Goal: Task Accomplishment & Management: Use online tool/utility

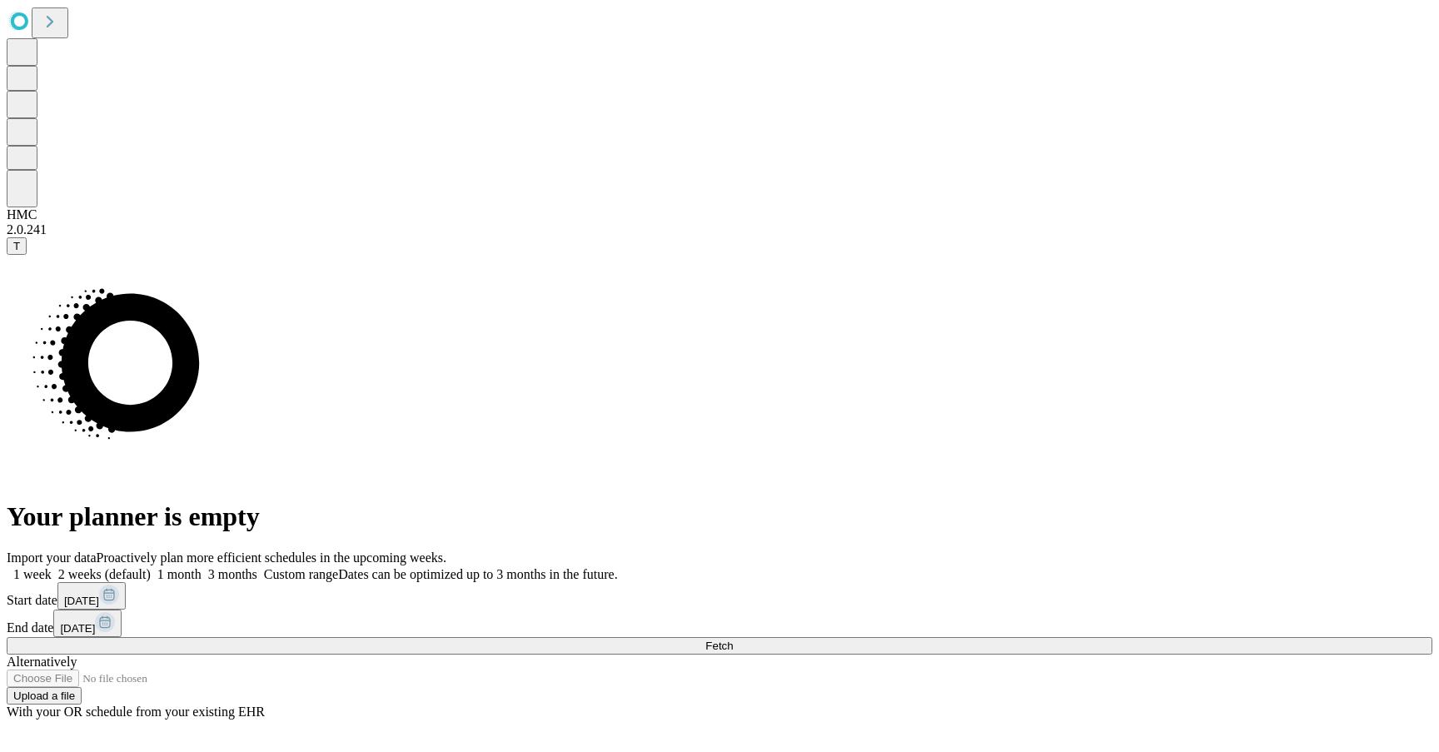
click at [1052, 637] on button "Fetch" at bounding box center [720, 645] width 1426 height 17
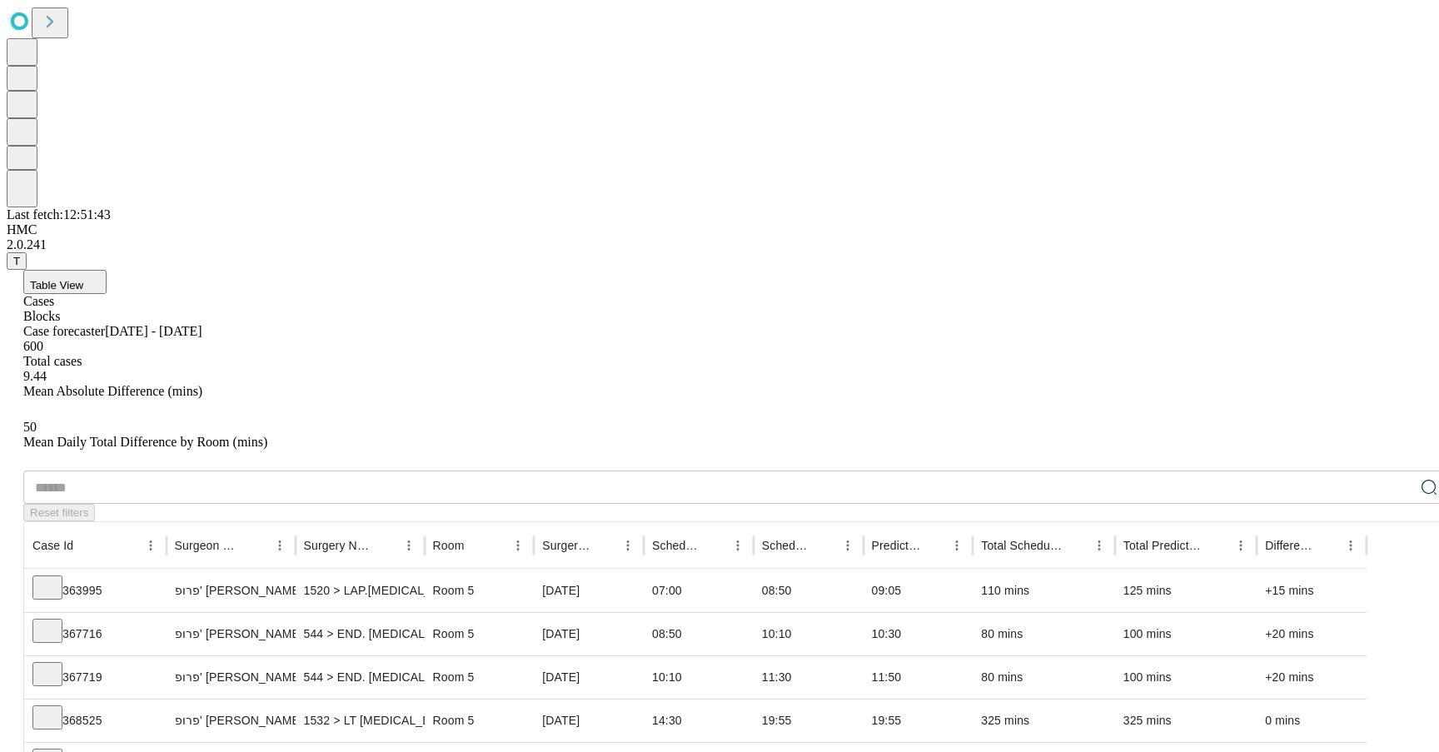
click at [107, 270] on button "Table View" at bounding box center [64, 282] width 83 height 24
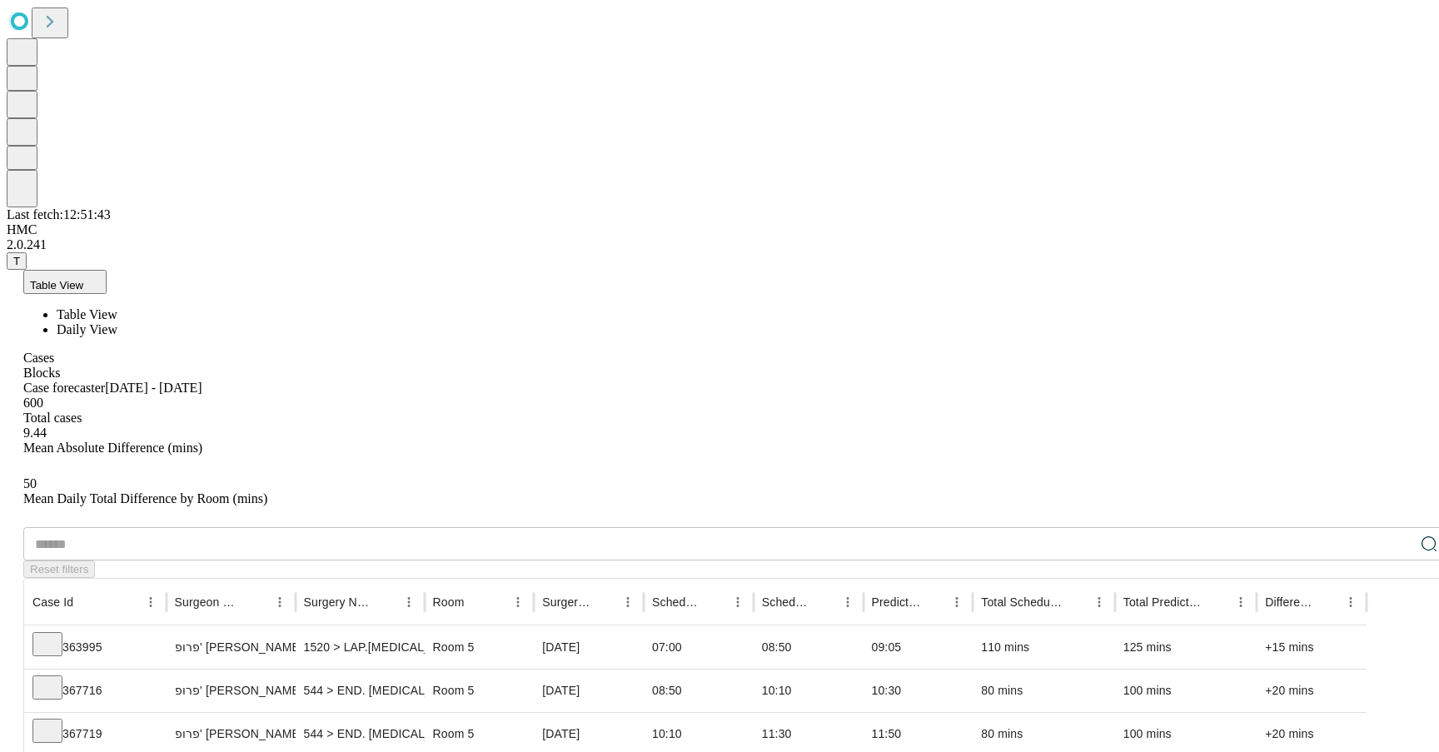
click at [117, 322] on span "Daily View" at bounding box center [87, 329] width 61 height 14
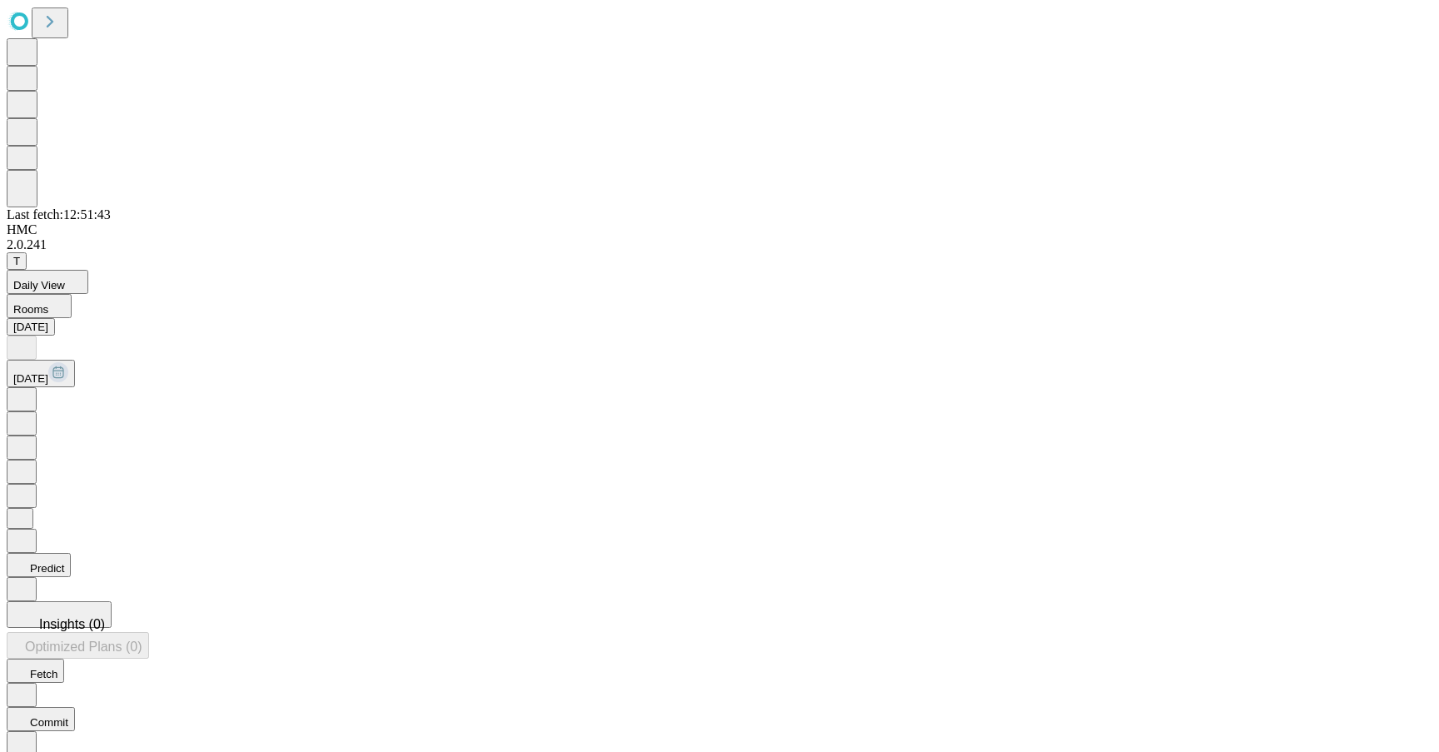
click at [71, 553] on button "Predict" at bounding box center [39, 565] width 64 height 24
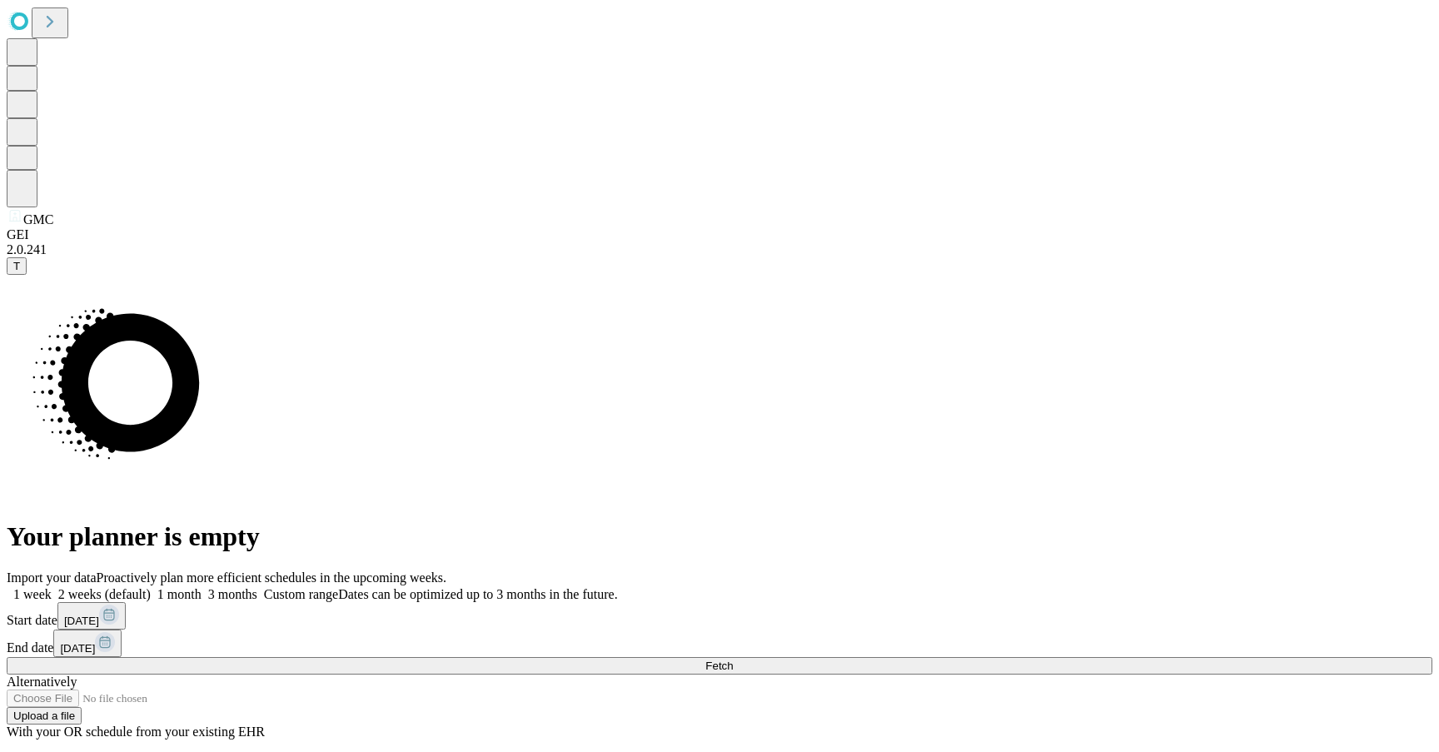
click at [1183, 657] on button "Fetch" at bounding box center [720, 665] width 1426 height 17
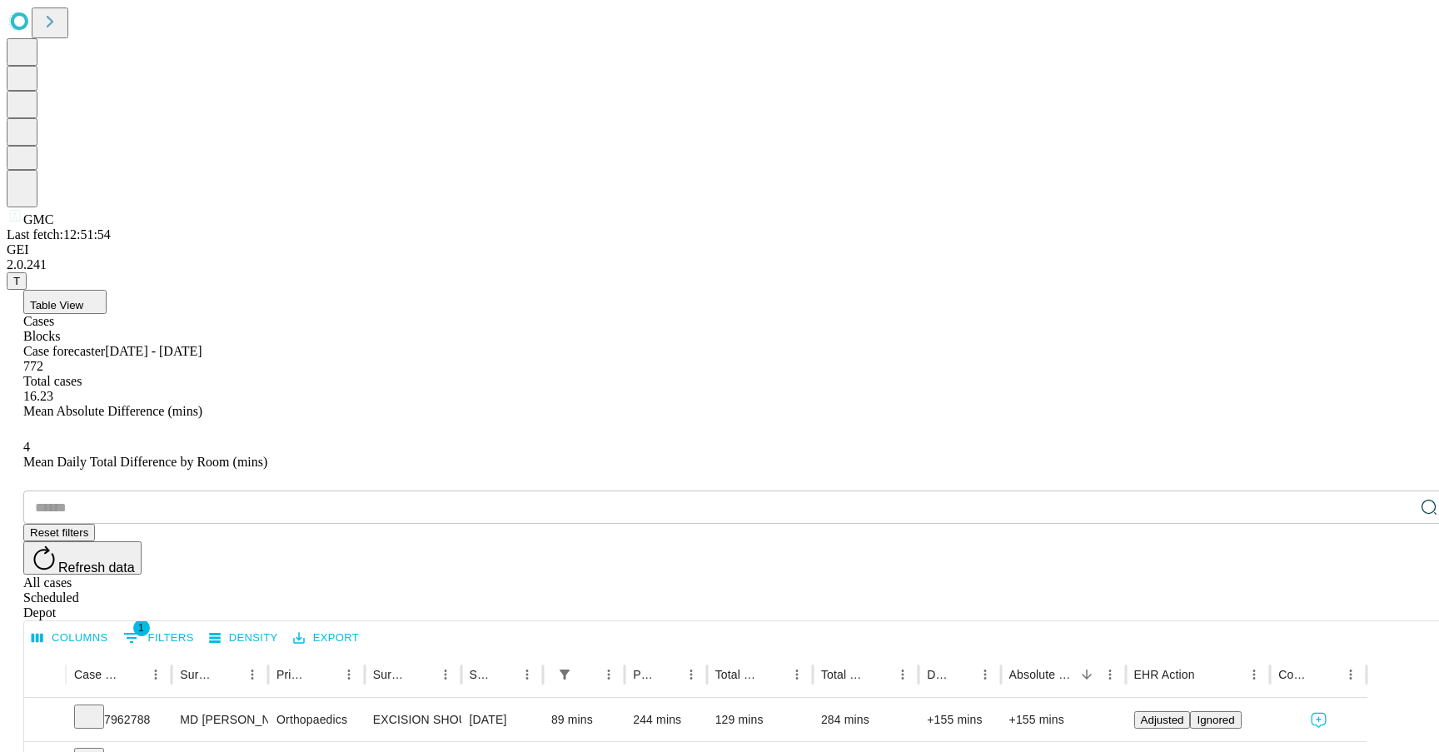
click at [107, 290] on button "Table View" at bounding box center [64, 302] width 83 height 24
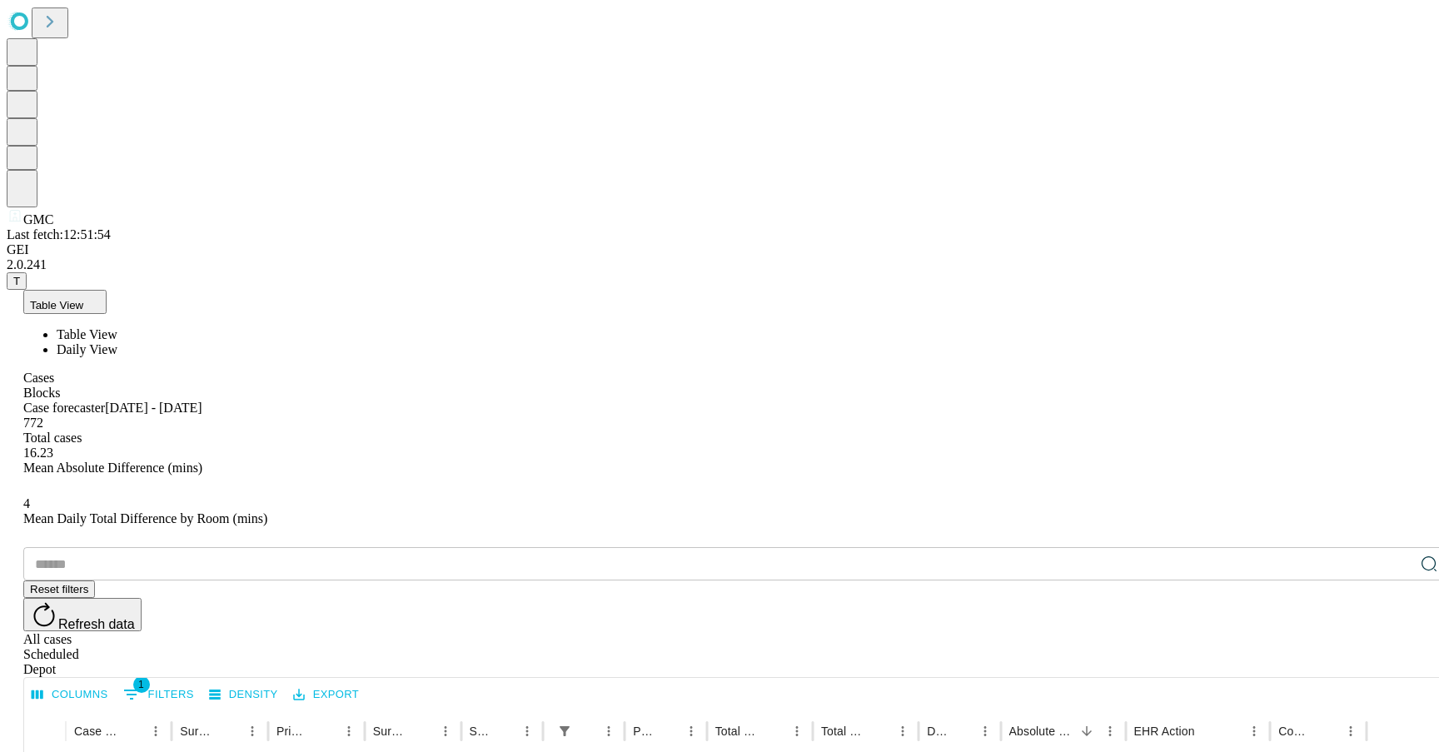
click at [117, 342] on span "Daily View" at bounding box center [87, 349] width 61 height 14
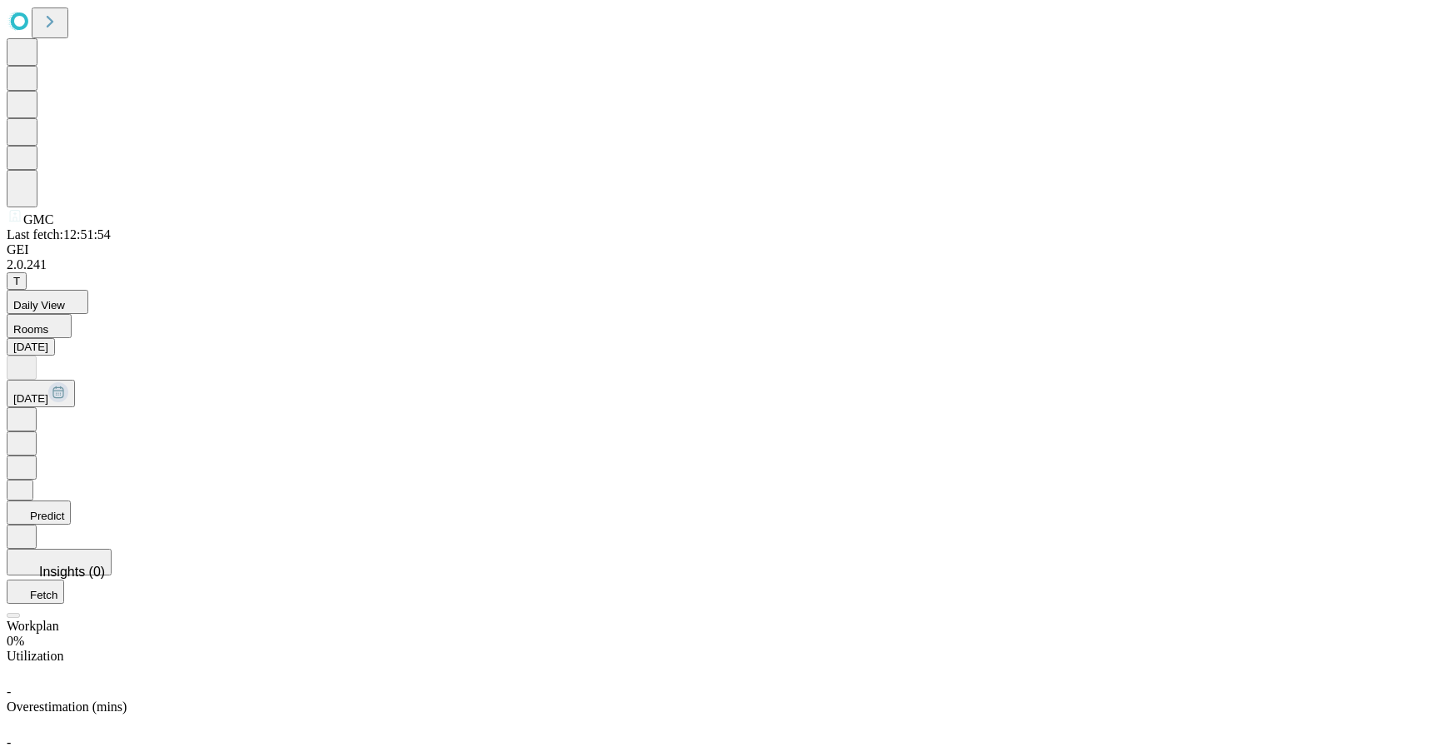
click at [30, 503] on icon at bounding box center [21, 511] width 17 height 17
click at [1310, 654] on div "Original" at bounding box center [720, 661] width 1426 height 15
click at [1374, 669] on div "Predicted" at bounding box center [720, 676] width 1426 height 15
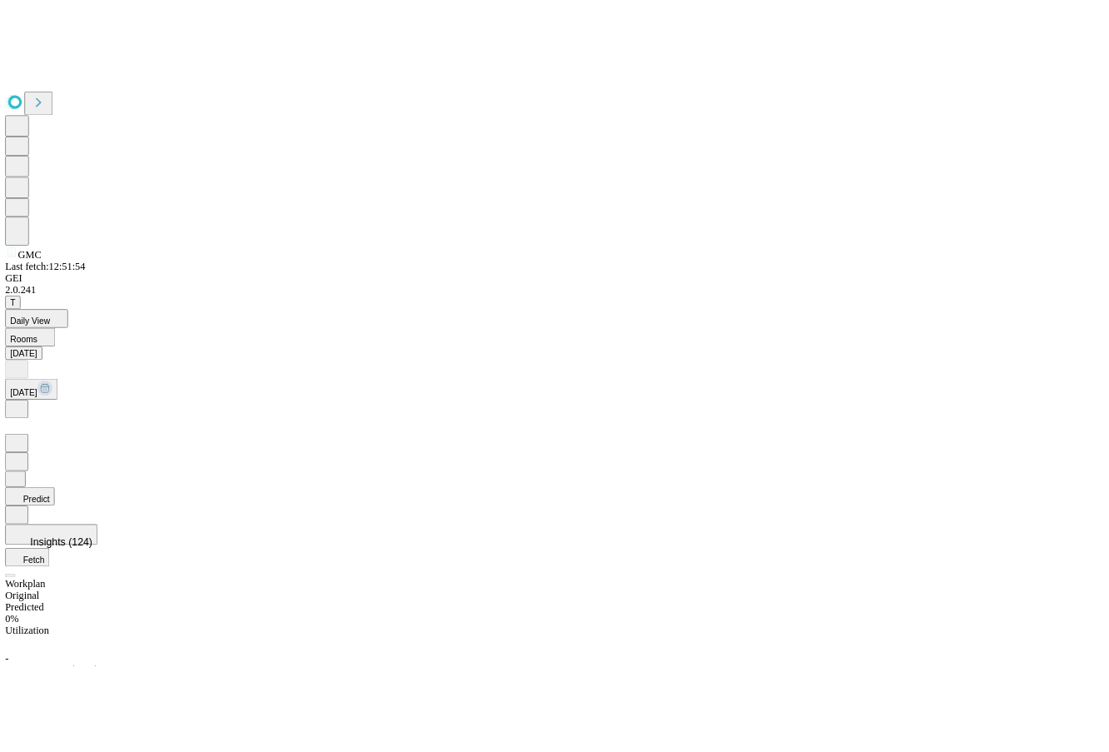
scroll to position [1022, 0]
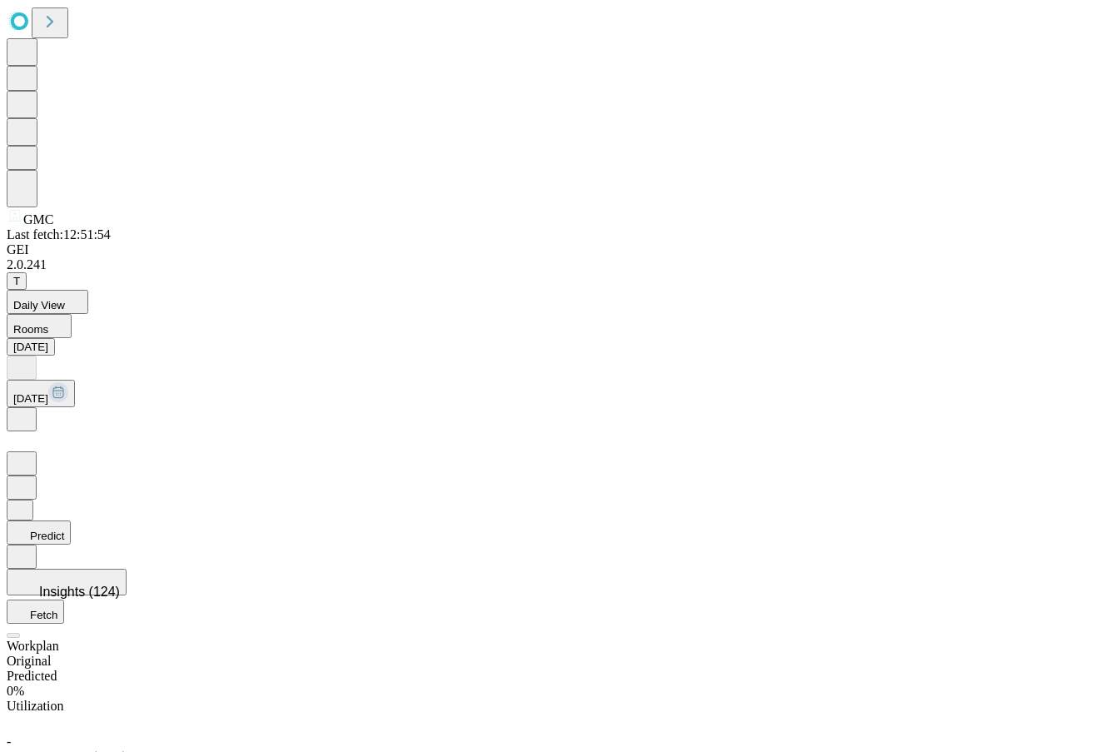
click at [973, 654] on div "Original" at bounding box center [555, 661] width 1096 height 15
click at [1037, 669] on div "Predicted" at bounding box center [555, 676] width 1096 height 15
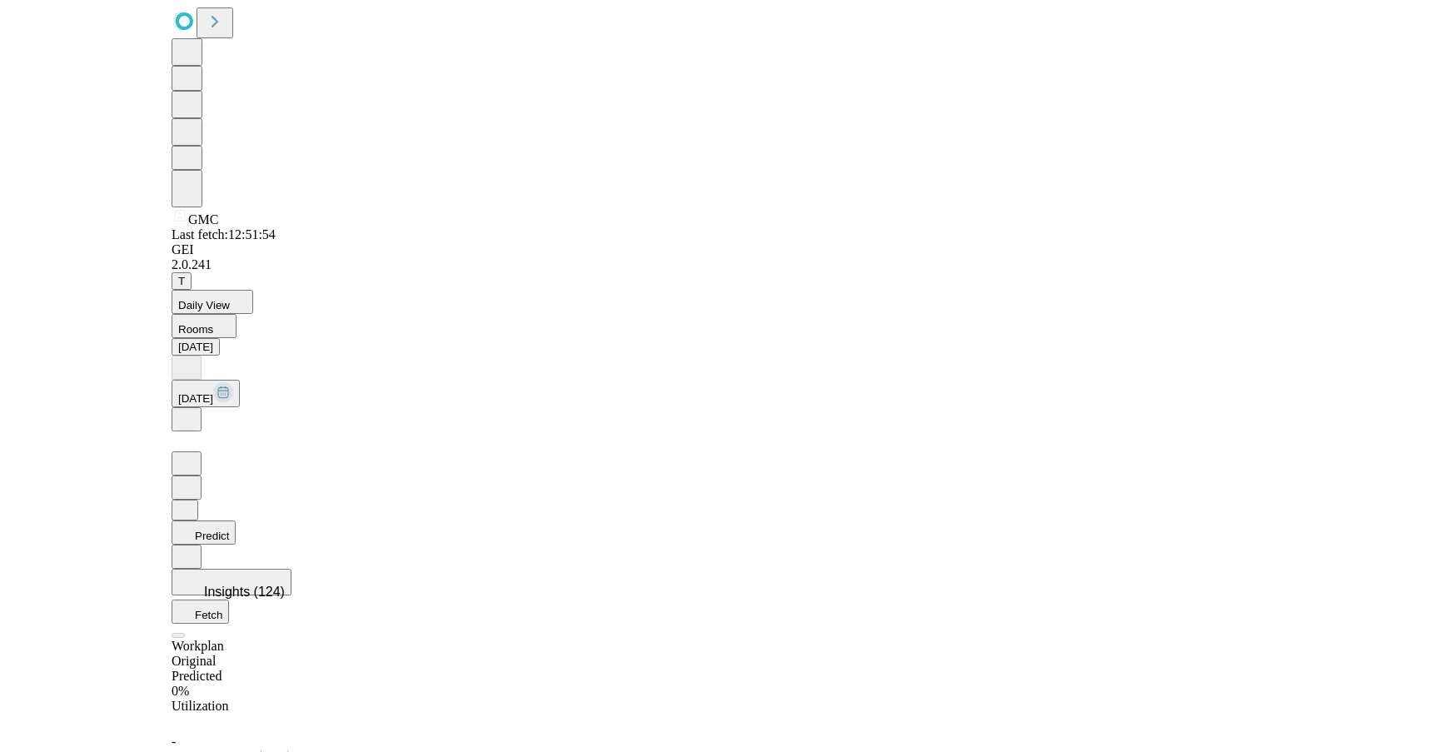
scroll to position [736, 0]
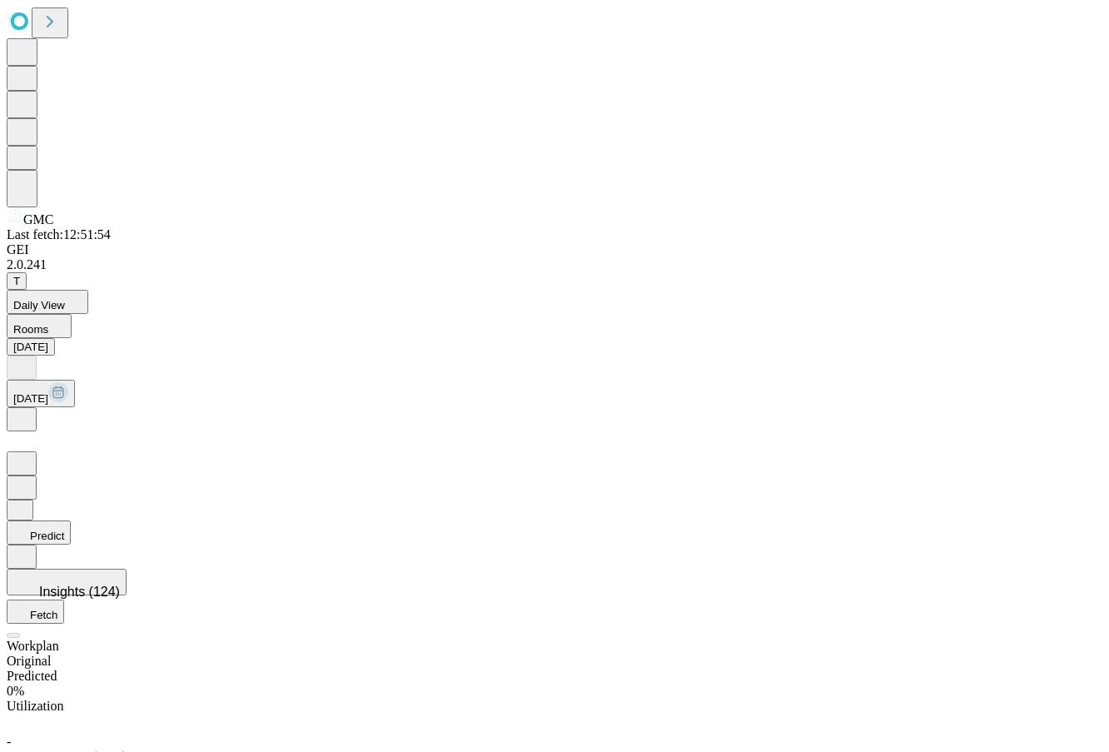
click at [27, 525] on icon at bounding box center [20, 531] width 13 height 12
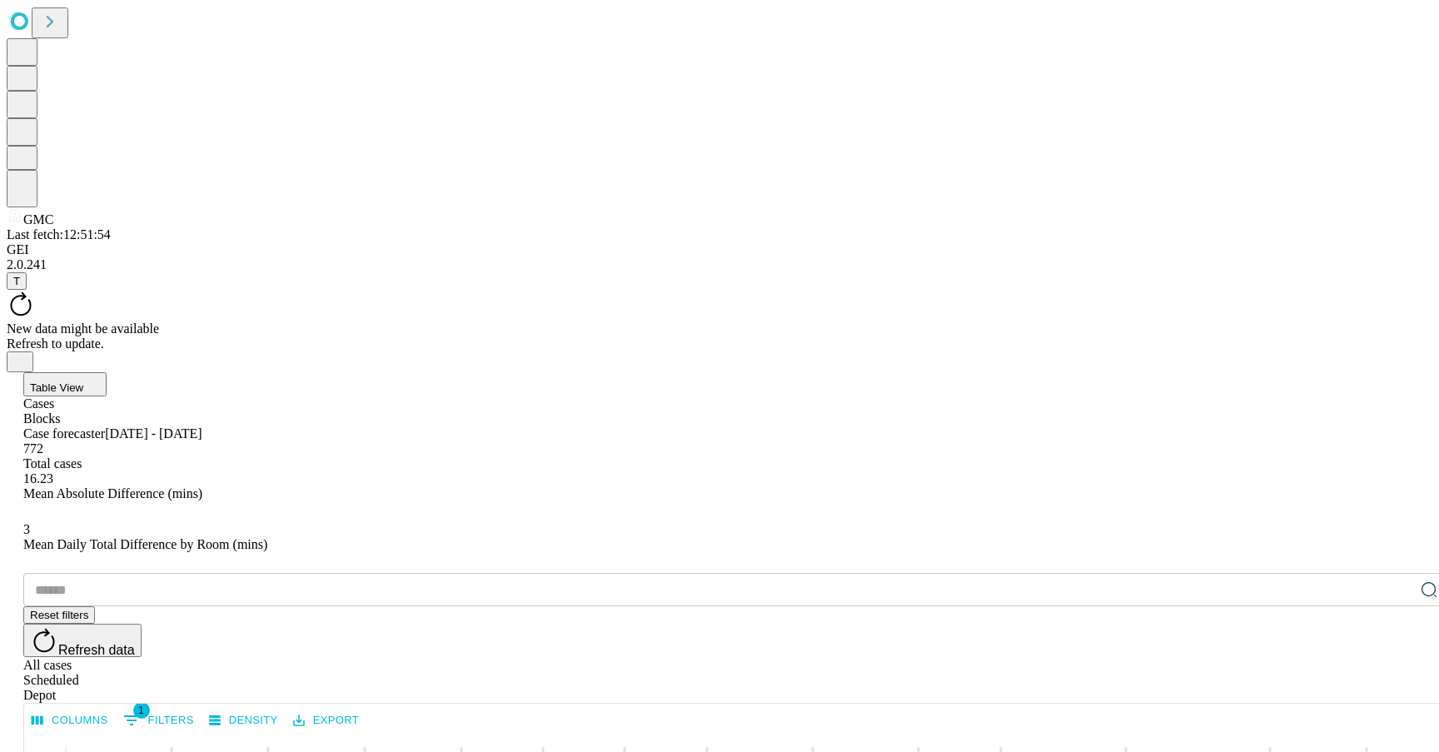
click at [107, 372] on button "Table View" at bounding box center [64, 384] width 83 height 24
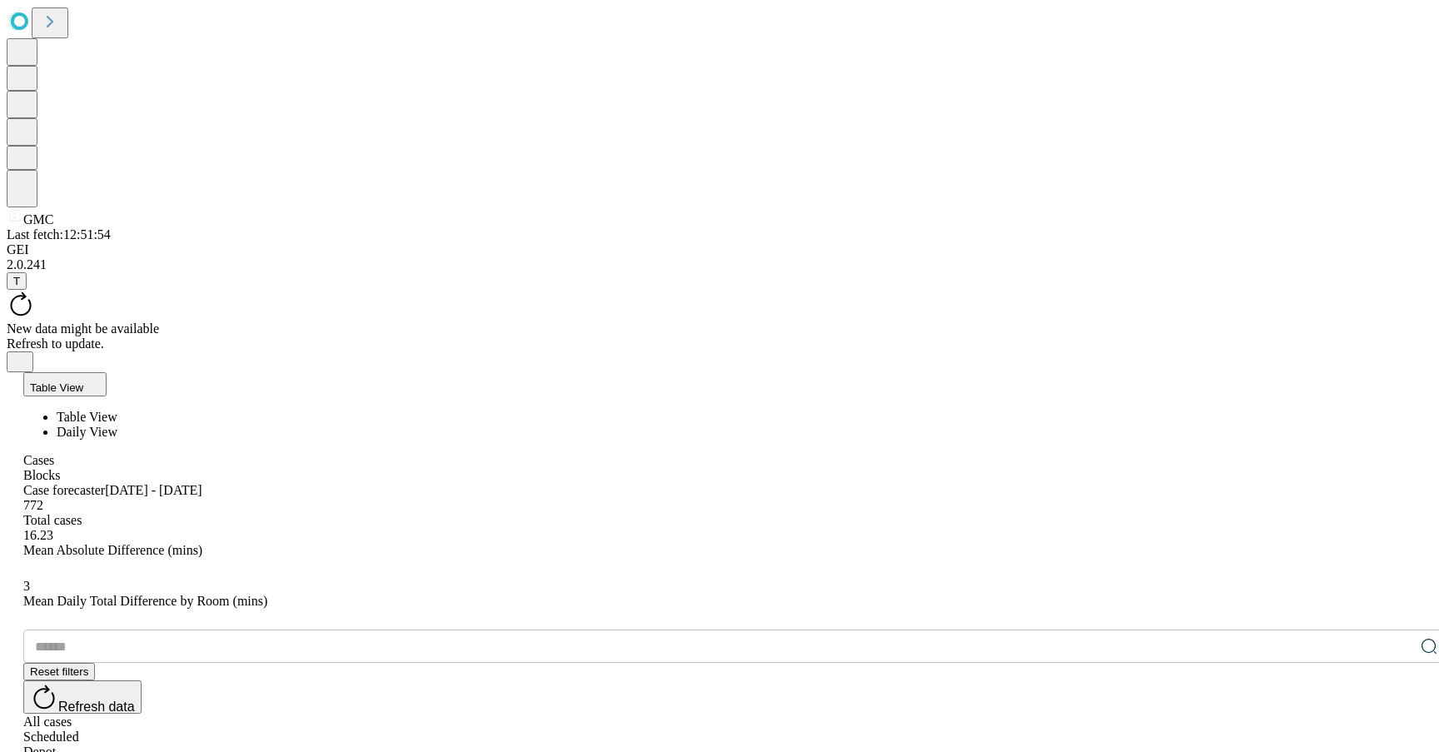
click at [114, 425] on span "Daily View" at bounding box center [87, 432] width 61 height 14
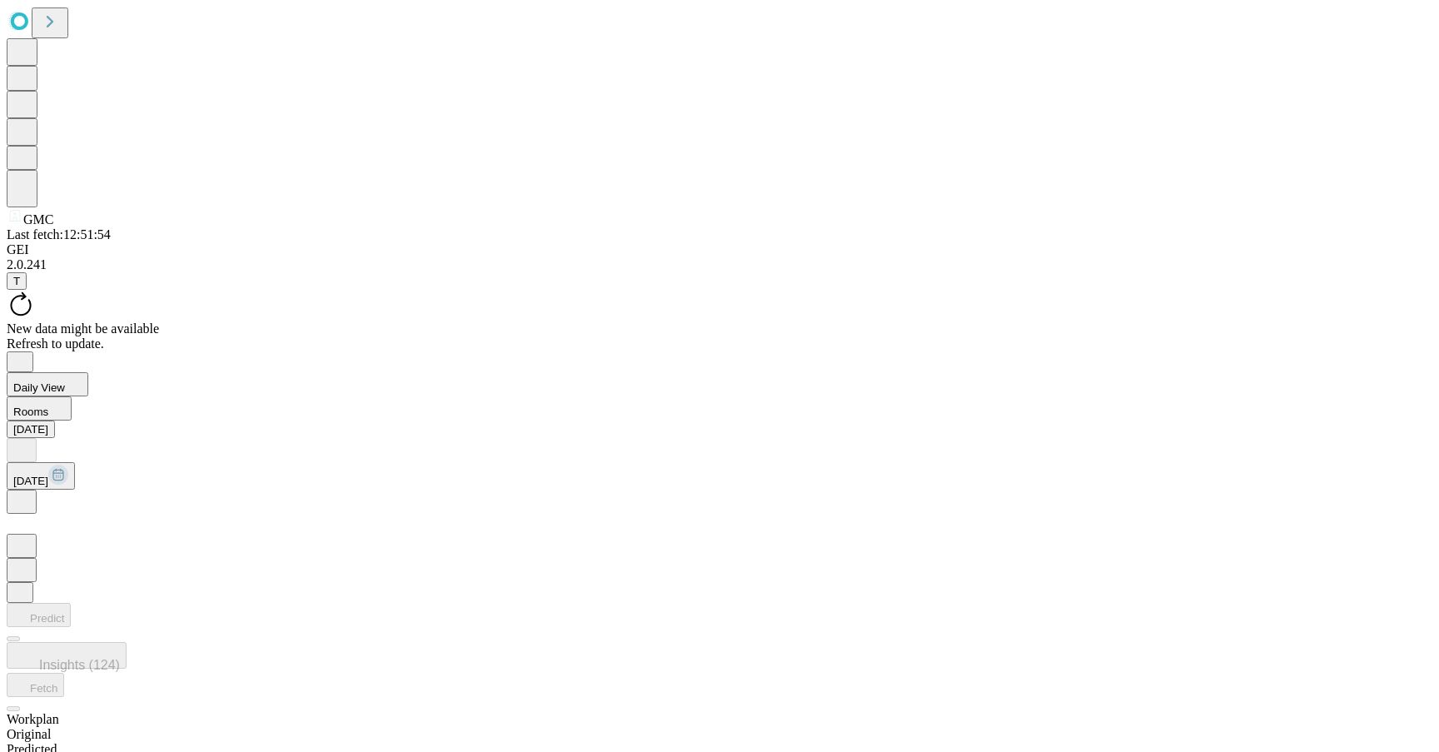
scroll to position [812, 0]
click at [1324, 736] on div "Original" at bounding box center [720, 743] width 1426 height 15
click at [1386, 751] on div "Predicted" at bounding box center [720, 758] width 1426 height 15
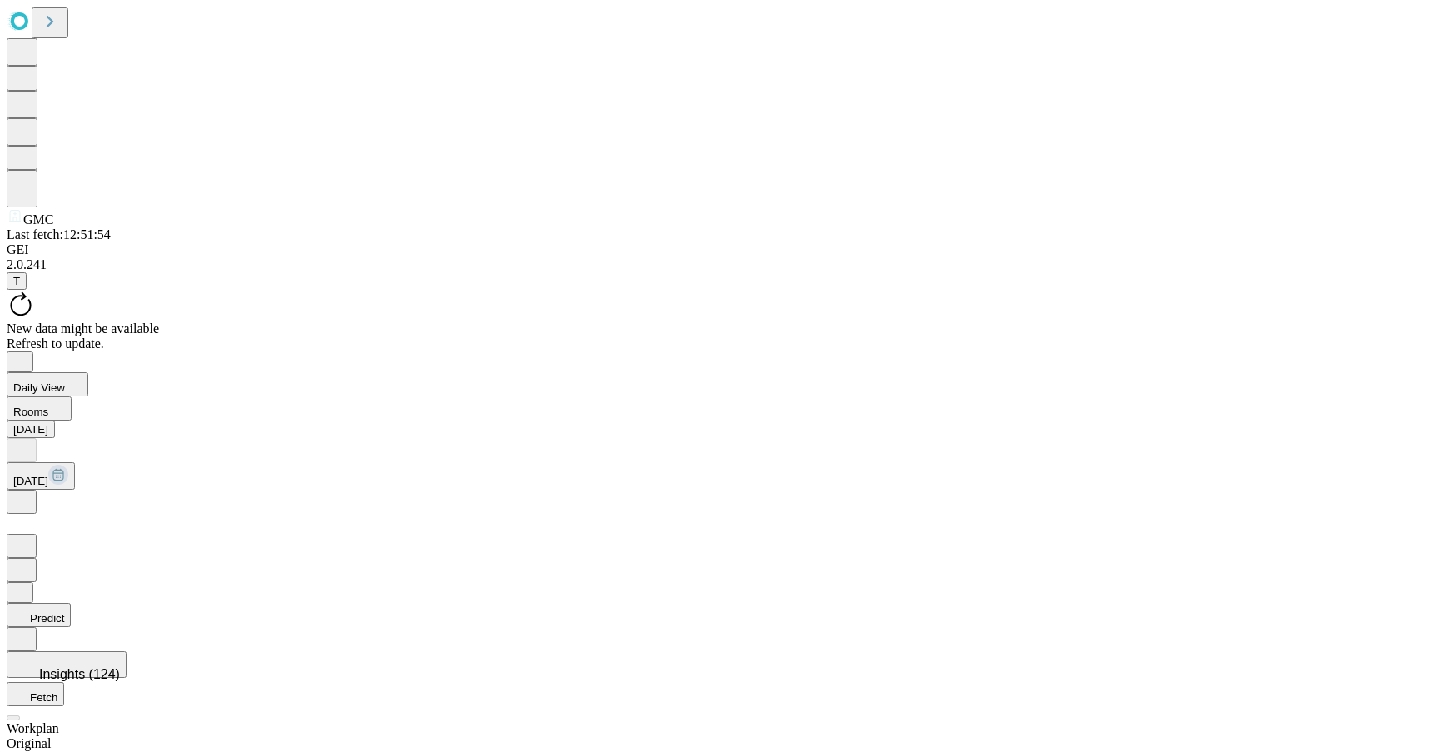
click at [1324, 736] on div "Original" at bounding box center [720, 743] width 1426 height 15
click at [1393, 751] on div "Predicted" at bounding box center [720, 758] width 1426 height 15
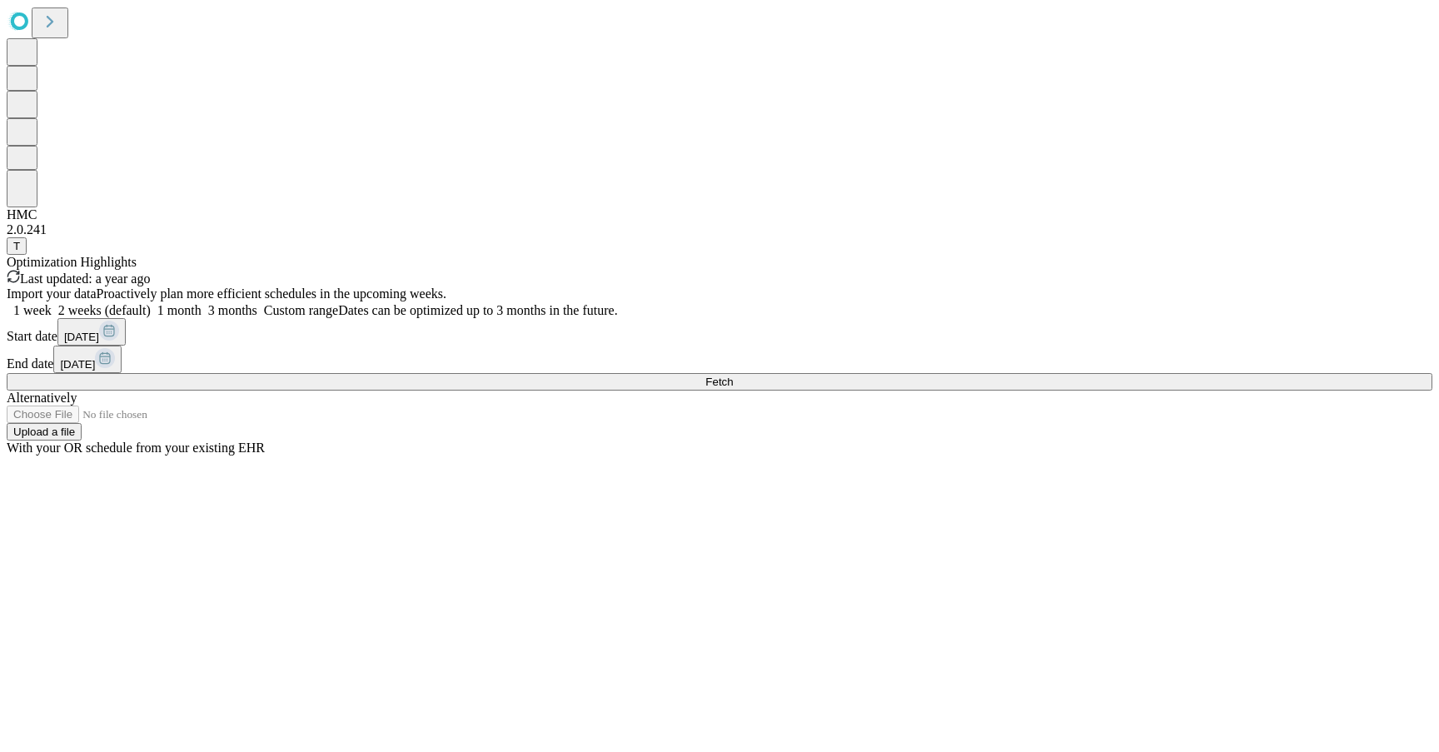
click at [1024, 456] on div "Import your data Proactively plan more efficient schedules in the upcoming week…" at bounding box center [720, 370] width 1426 height 169
click at [1030, 391] on button "Fetch" at bounding box center [720, 381] width 1426 height 17
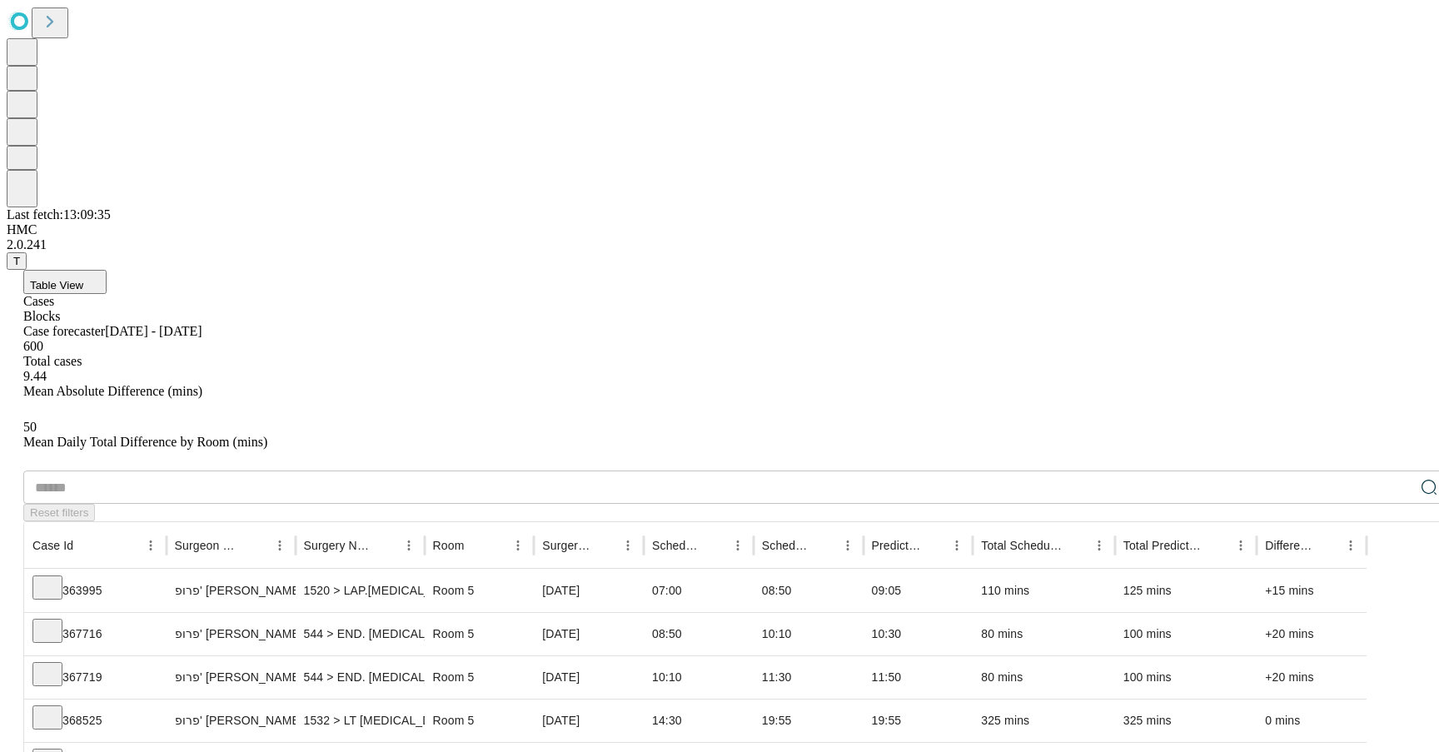
click at [107, 270] on button "Table View" at bounding box center [64, 282] width 83 height 24
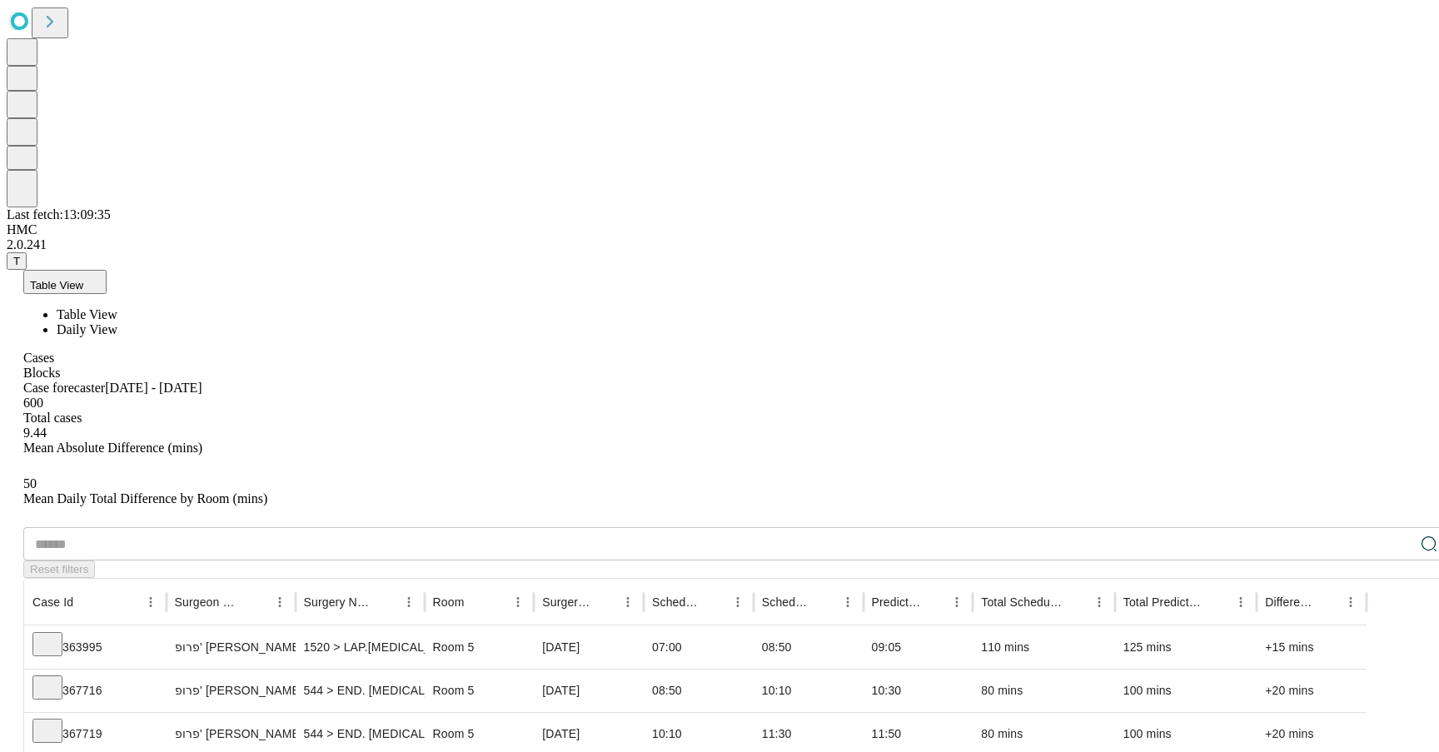
click at [157, 322] on li "Daily View" at bounding box center [753, 329] width 1392 height 15
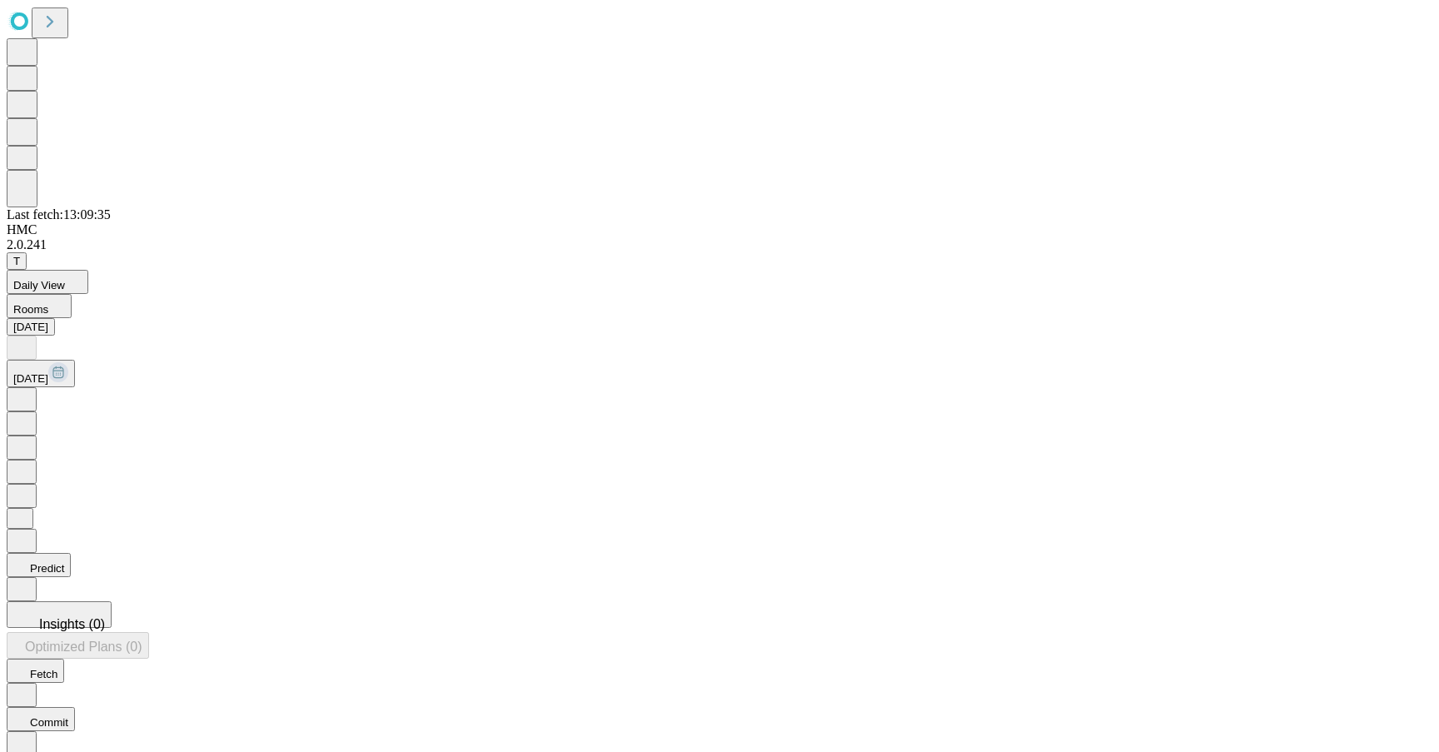
click at [71, 553] on button "Predict" at bounding box center [39, 565] width 64 height 24
drag, startPoint x: 1288, startPoint y: 77, endPoint x: 1322, endPoint y: 84, distance: 35.0
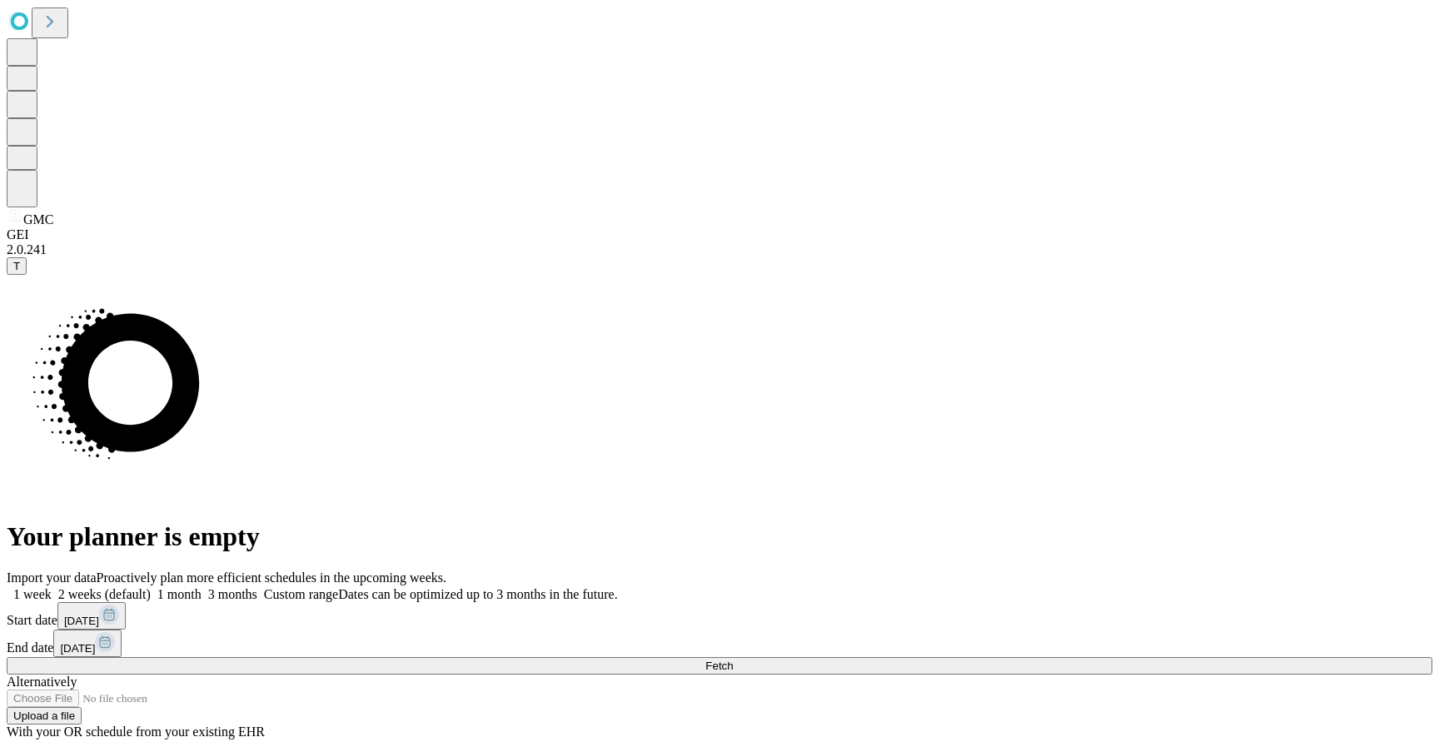
click at [1138, 657] on button "Fetch" at bounding box center [720, 665] width 1426 height 17
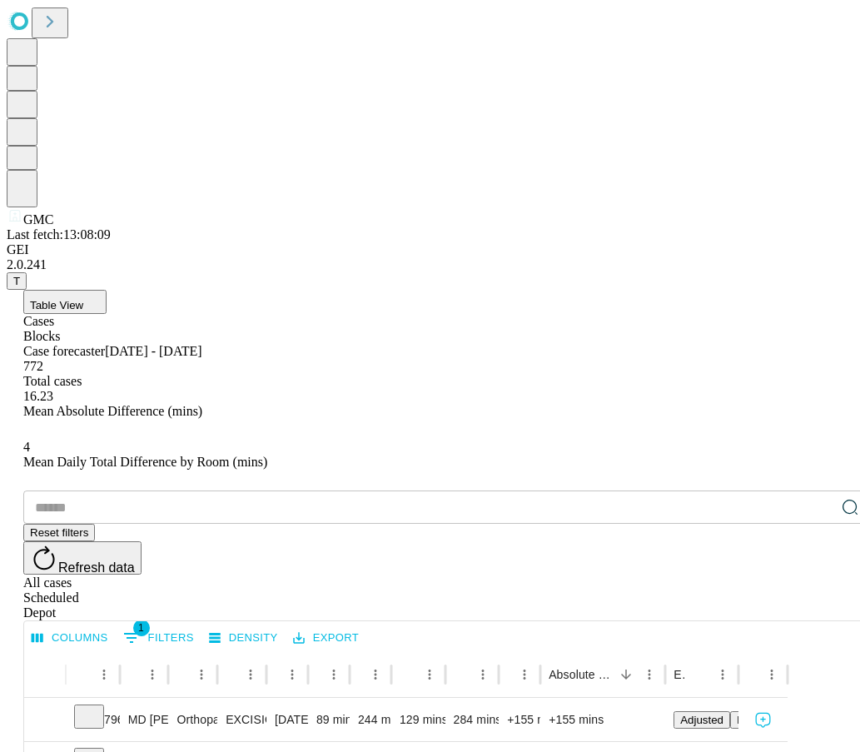
click at [83, 299] on span "Table View" at bounding box center [56, 305] width 53 height 12
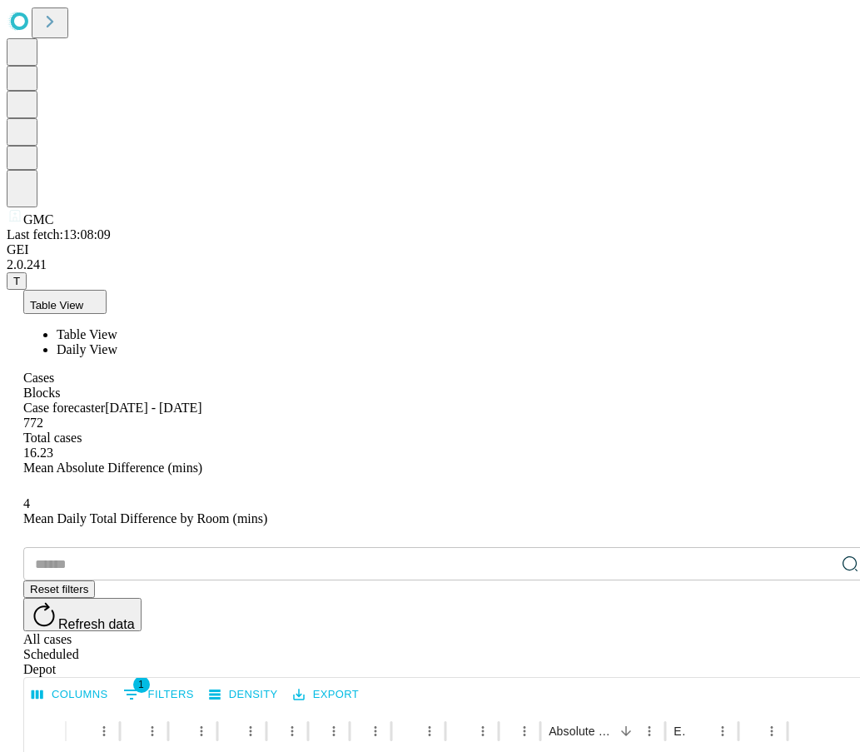
click at [117, 342] on span "Daily View" at bounding box center [87, 349] width 61 height 14
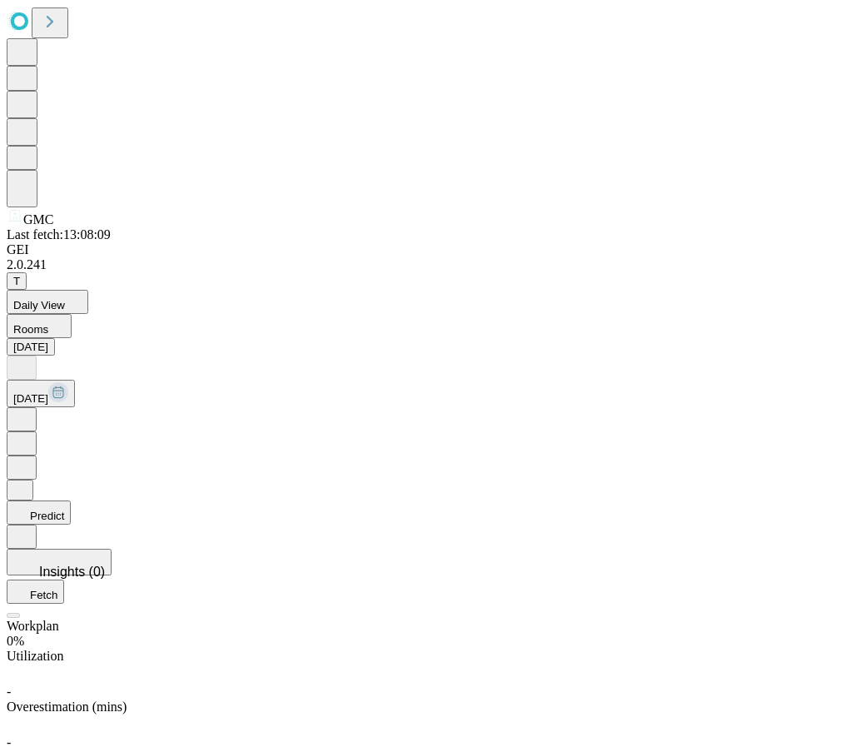
click at [71, 501] on button "Predict" at bounding box center [39, 513] width 64 height 24
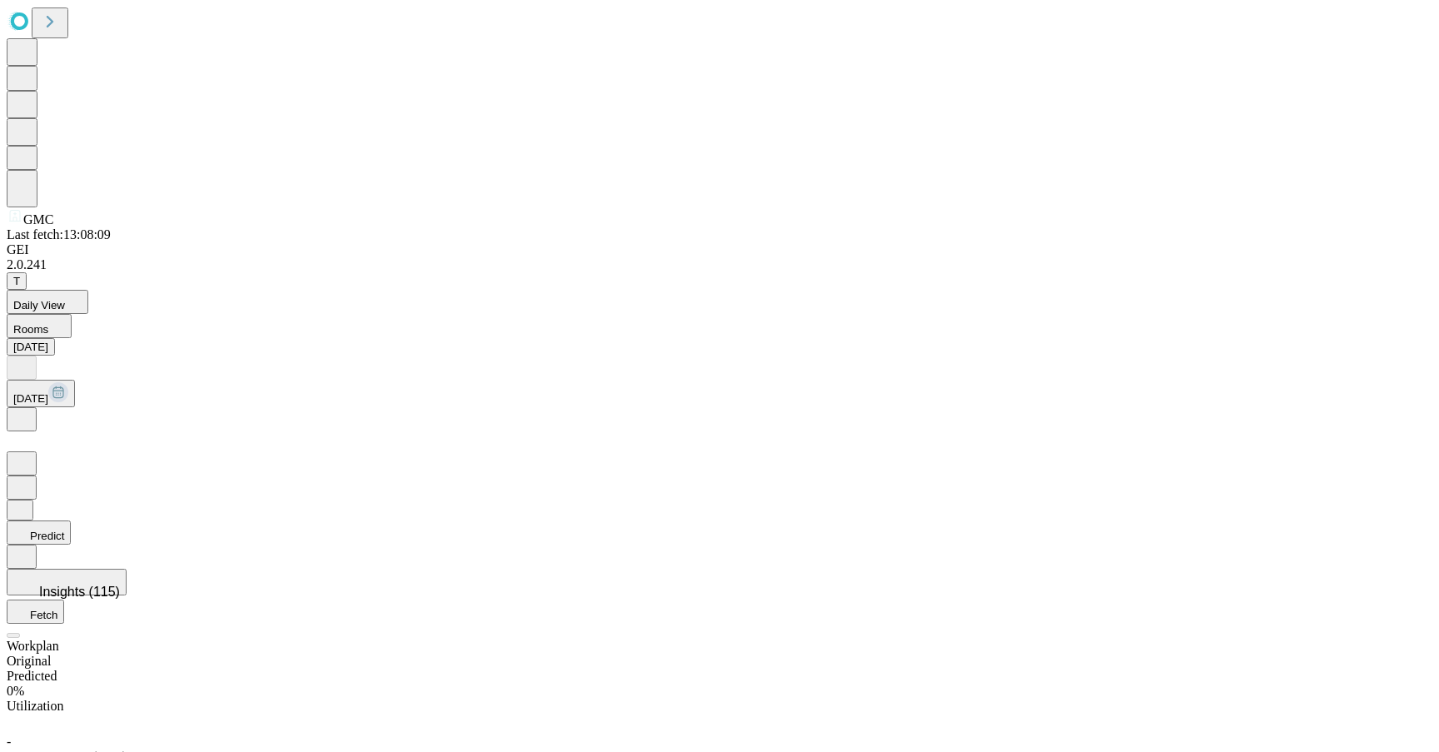
drag, startPoint x: 1313, startPoint y: 85, endPoint x: 1323, endPoint y: 86, distance: 10.9
click at [1313, 654] on div "Original" at bounding box center [720, 661] width 1426 height 15
click at [1362, 669] on div "Predicted" at bounding box center [720, 676] width 1426 height 15
click at [1287, 654] on div "Original" at bounding box center [720, 661] width 1426 height 15
click at [1361, 669] on div "Predicted" at bounding box center [720, 676] width 1426 height 15
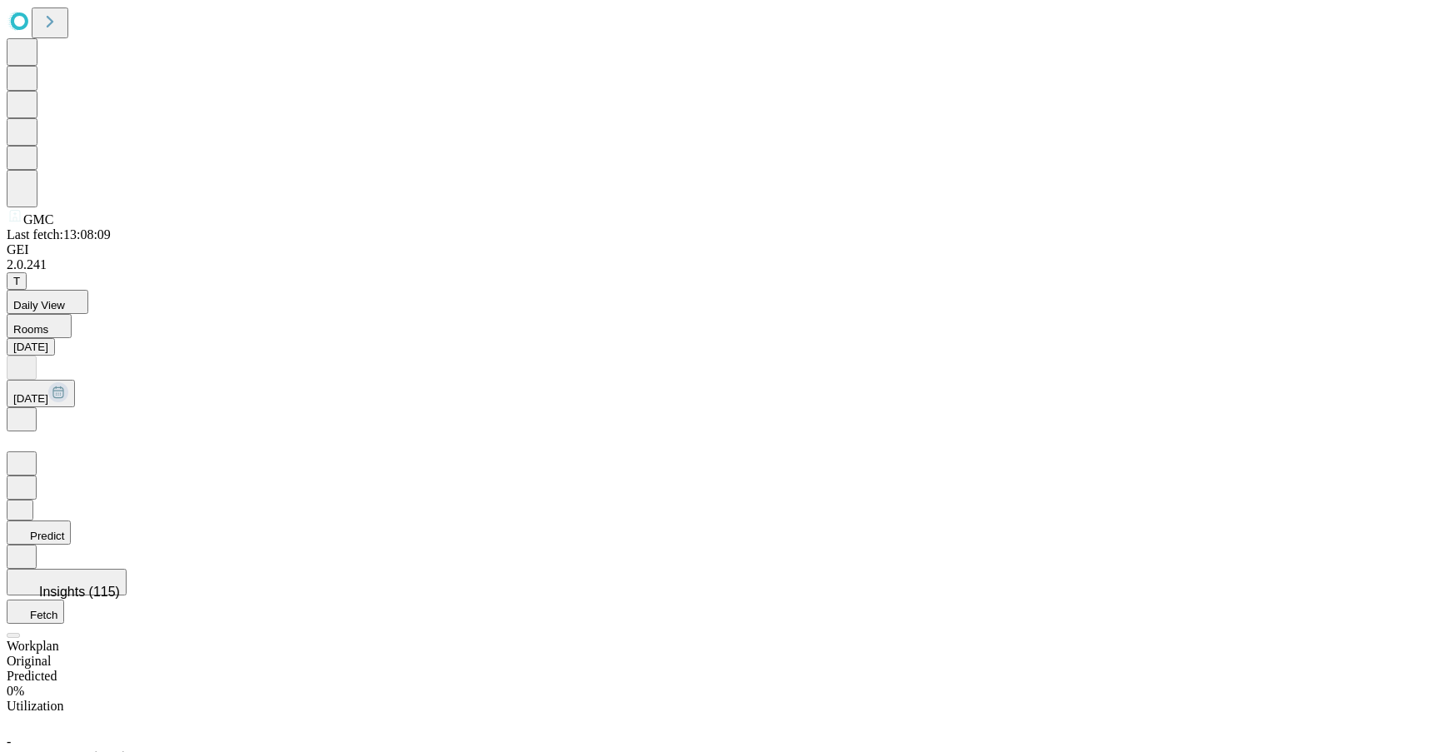
drag, startPoint x: 1318, startPoint y: 82, endPoint x: 1387, endPoint y: 72, distance: 69.0
click at [1319, 654] on div "Original" at bounding box center [720, 661] width 1426 height 15
click at [1387, 669] on div "Predicted" at bounding box center [720, 676] width 1426 height 15
click at [1315, 654] on div "Original" at bounding box center [720, 661] width 1426 height 15
click at [1392, 669] on div "Predicted" at bounding box center [720, 676] width 1426 height 15
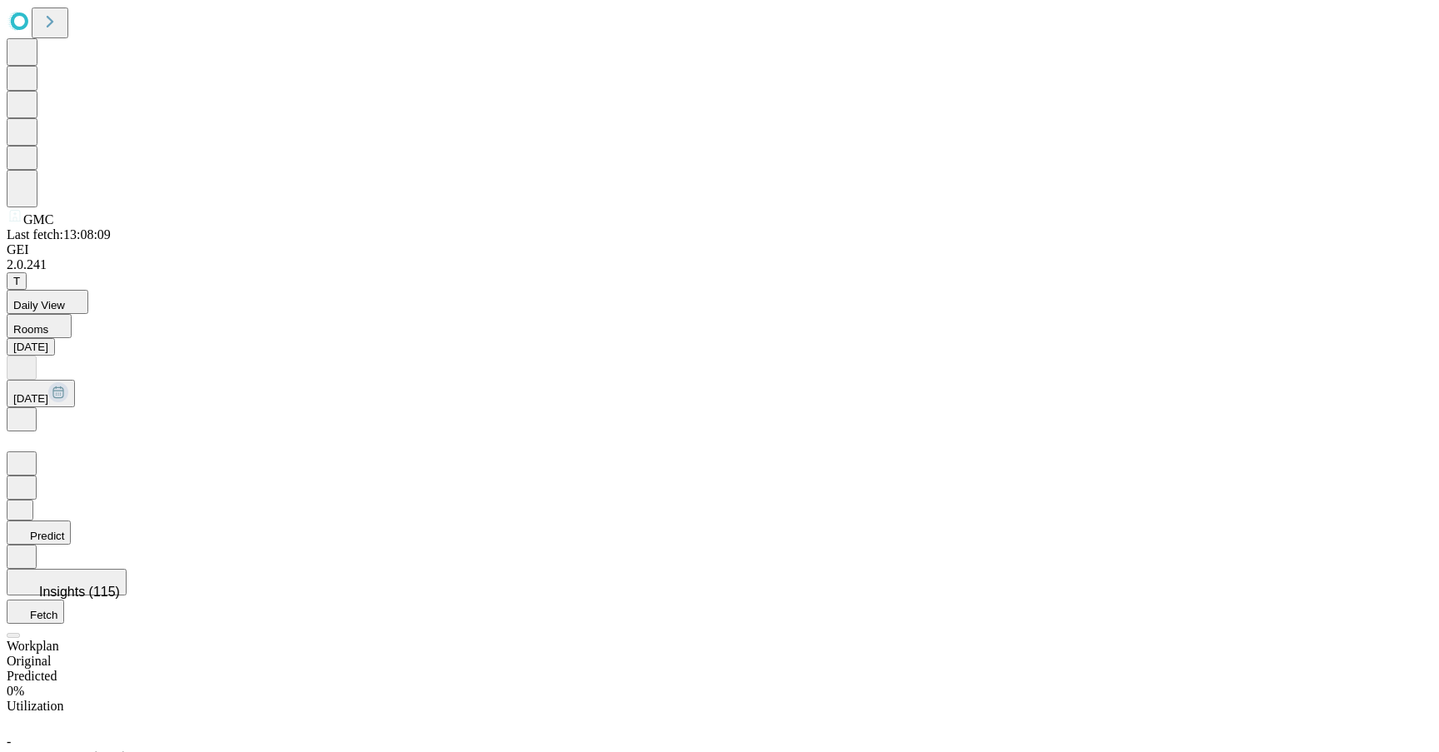
click at [1321, 654] on div "Original" at bounding box center [720, 661] width 1426 height 15
click at [1367, 669] on div "Predicted" at bounding box center [720, 676] width 1426 height 15
click at [1322, 654] on div "Original" at bounding box center [720, 661] width 1426 height 15
click at [1371, 669] on div "Predicted" at bounding box center [720, 676] width 1426 height 15
